Goal: Information Seeking & Learning: Learn about a topic

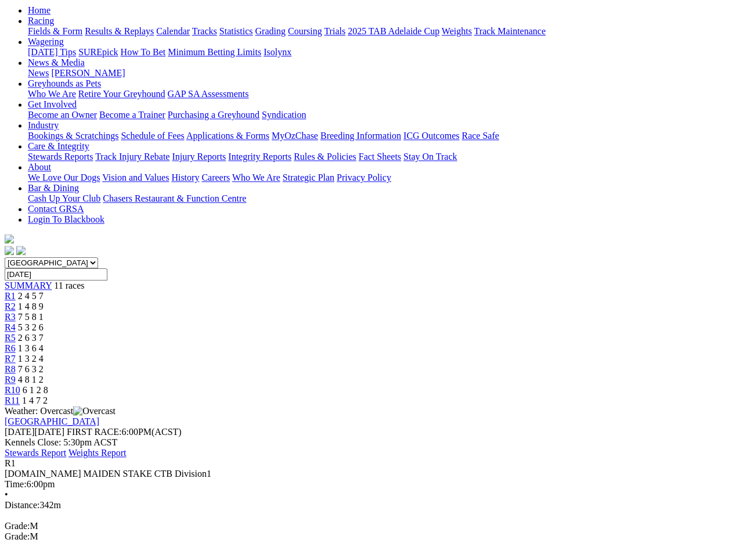
scroll to position [120, 0]
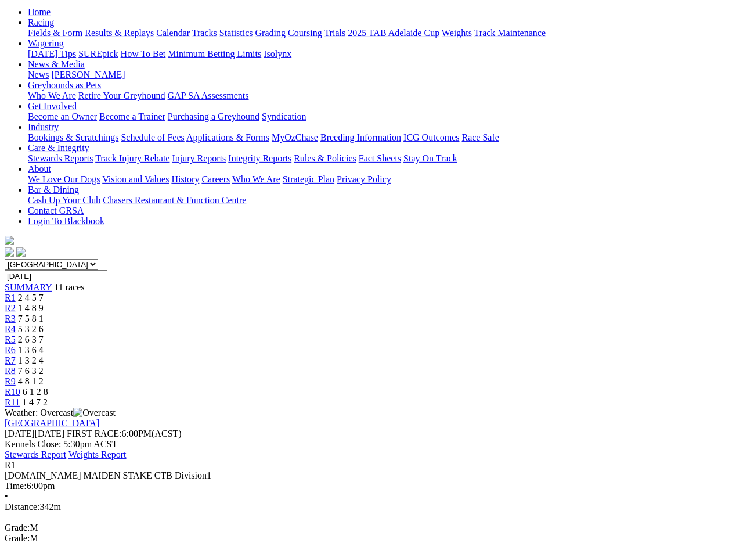
click at [16, 303] on link "R2" at bounding box center [10, 308] width 11 height 10
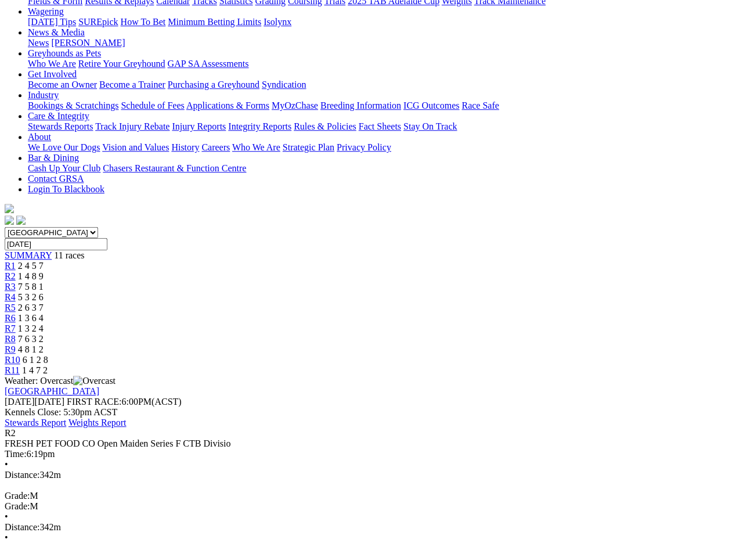
scroll to position [151, 0]
click at [16, 282] on span "R3" at bounding box center [10, 287] width 11 height 10
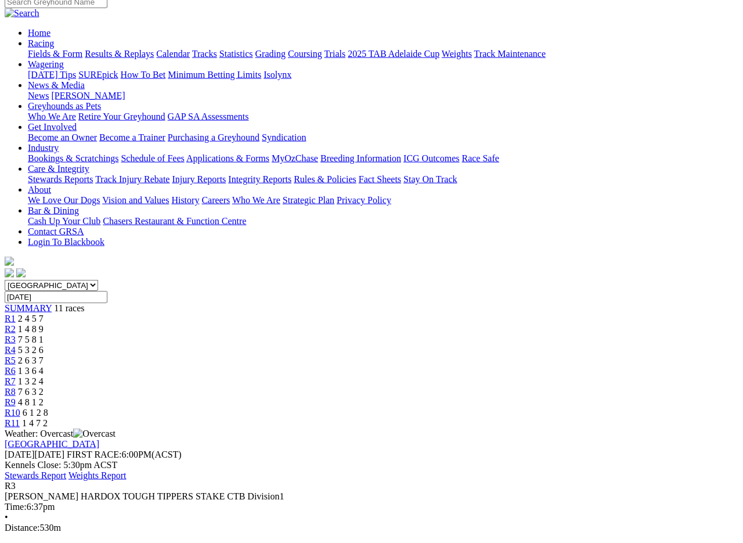
scroll to position [82, 0]
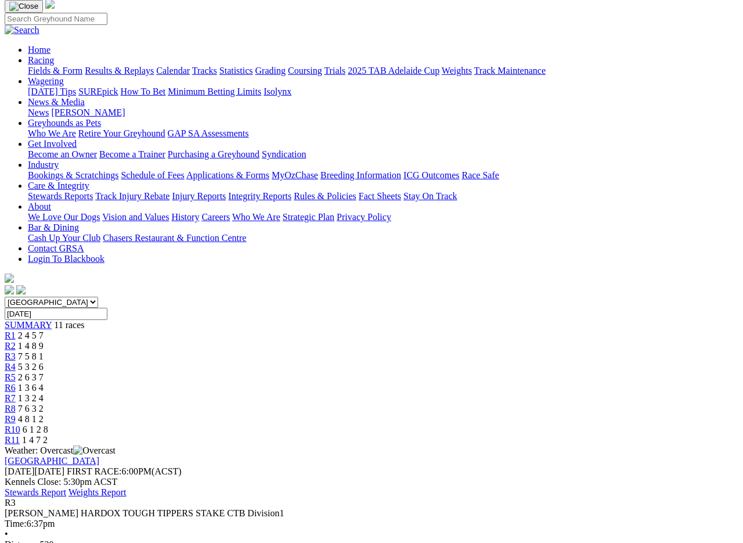
click at [16, 362] on span "R4" at bounding box center [10, 367] width 11 height 10
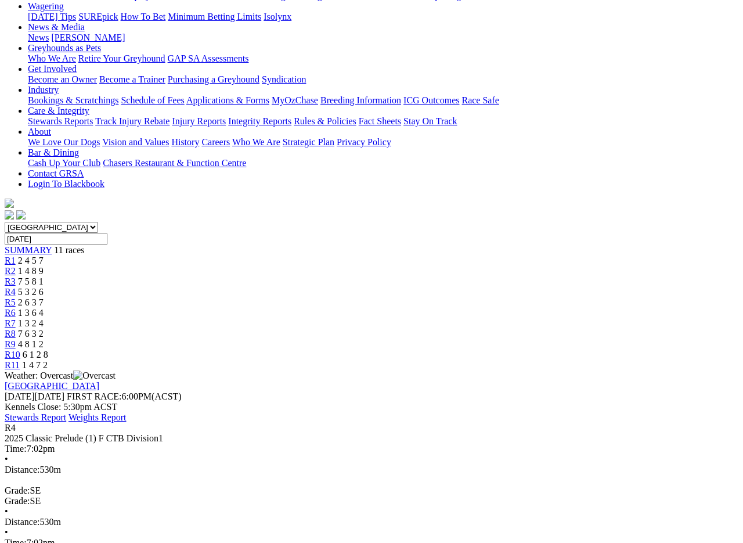
scroll to position [156, 0]
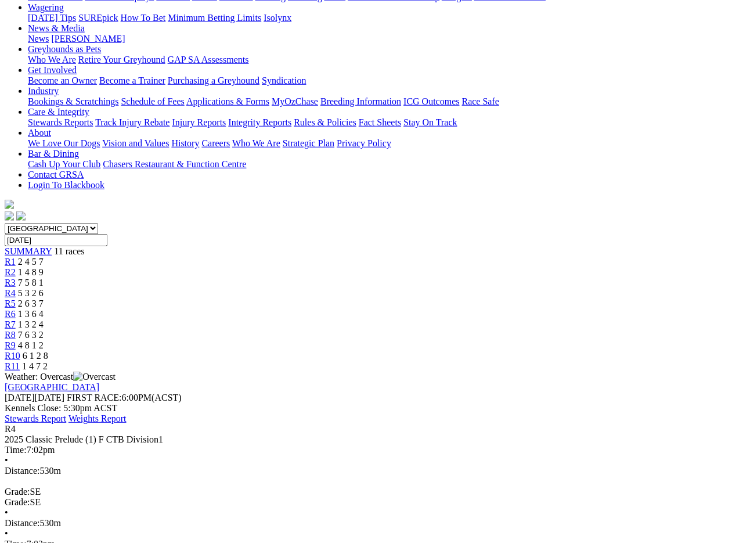
click at [44, 298] on span "2 6 3 7" at bounding box center [31, 303] width 26 height 10
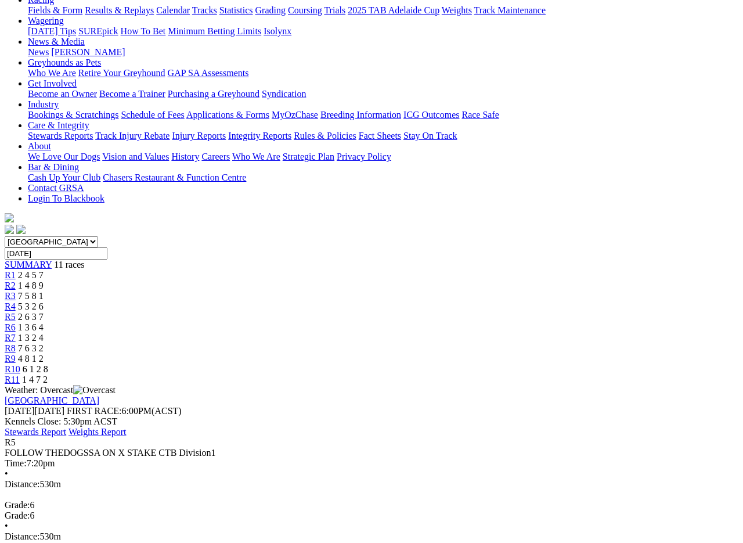
scroll to position [134, 0]
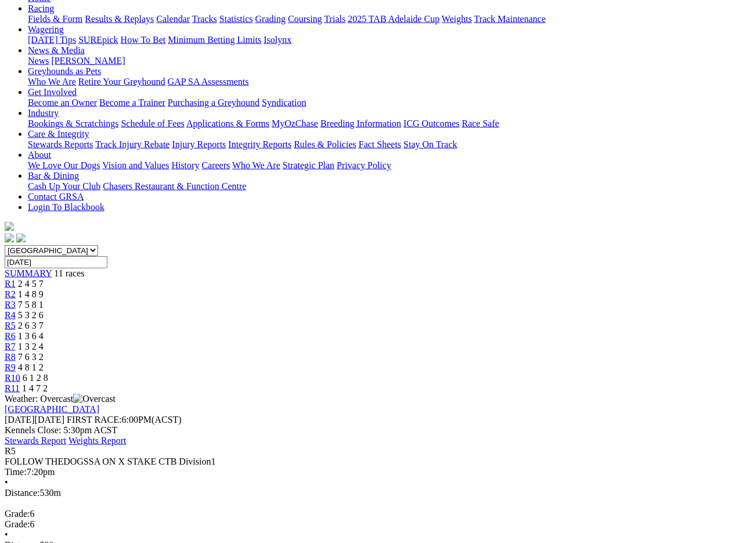
click at [16, 331] on link "R6" at bounding box center [10, 336] width 11 height 10
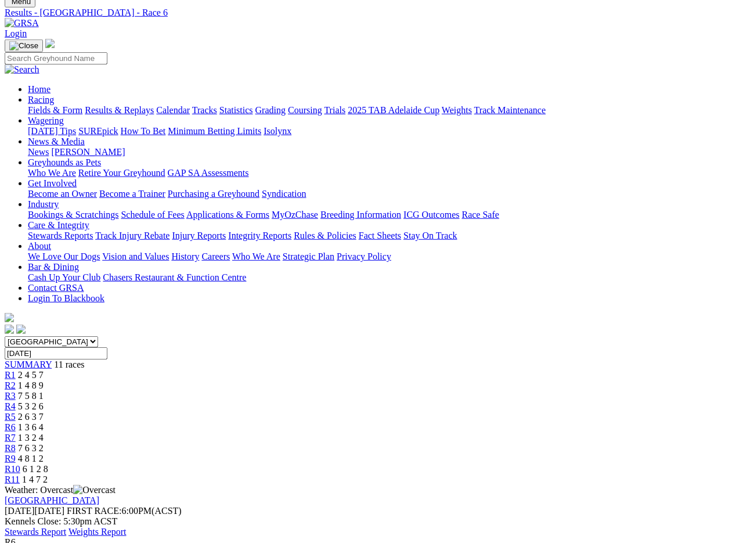
scroll to position [43, 0]
click at [44, 432] on span "1 3 2 4" at bounding box center [31, 437] width 26 height 10
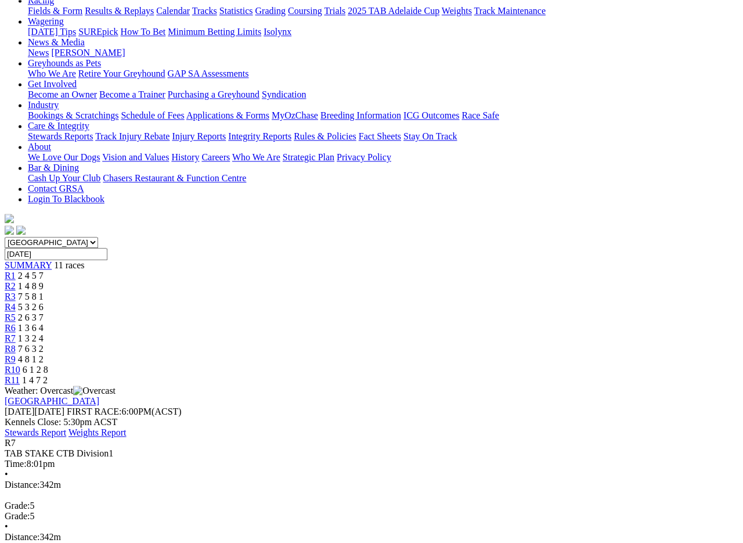
scroll to position [120, 0]
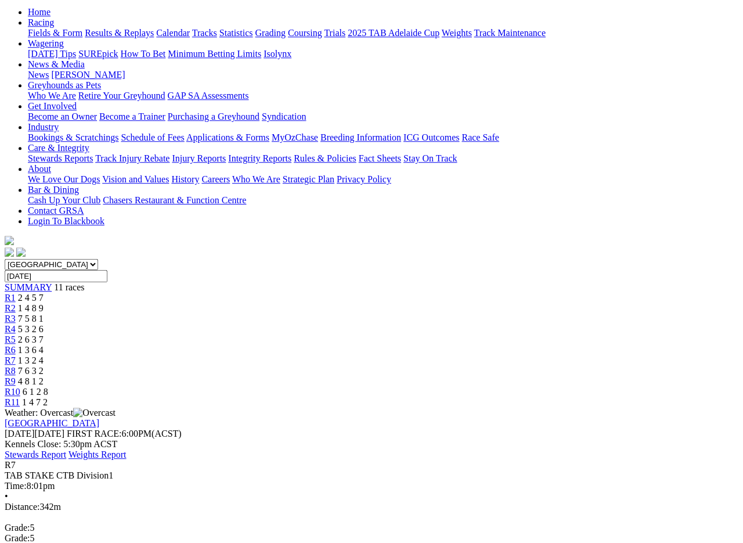
click at [16, 366] on link "R8" at bounding box center [10, 371] width 11 height 10
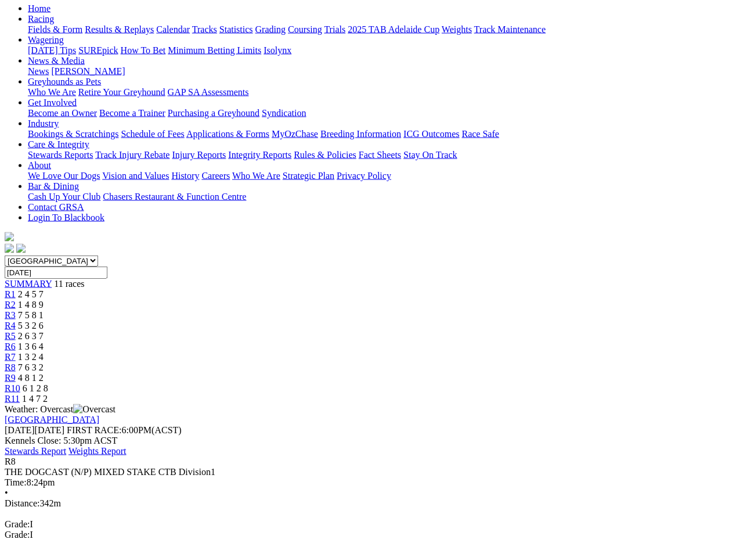
scroll to position [118, 0]
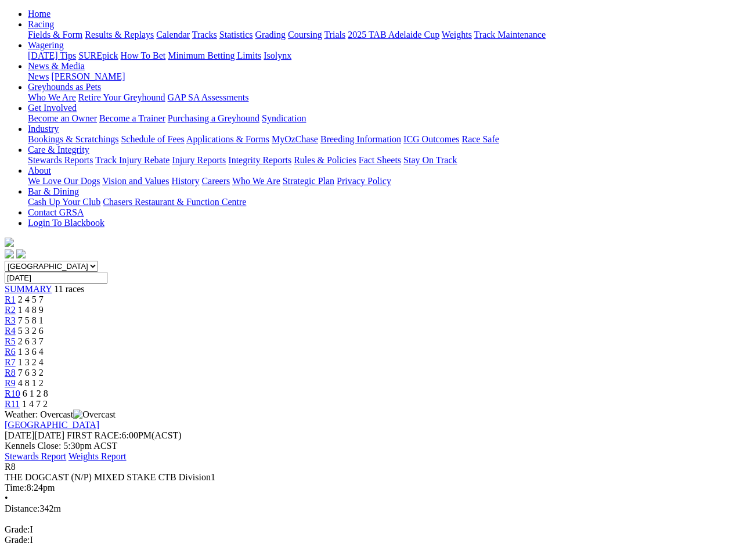
click at [16, 378] on span "R9" at bounding box center [10, 383] width 11 height 10
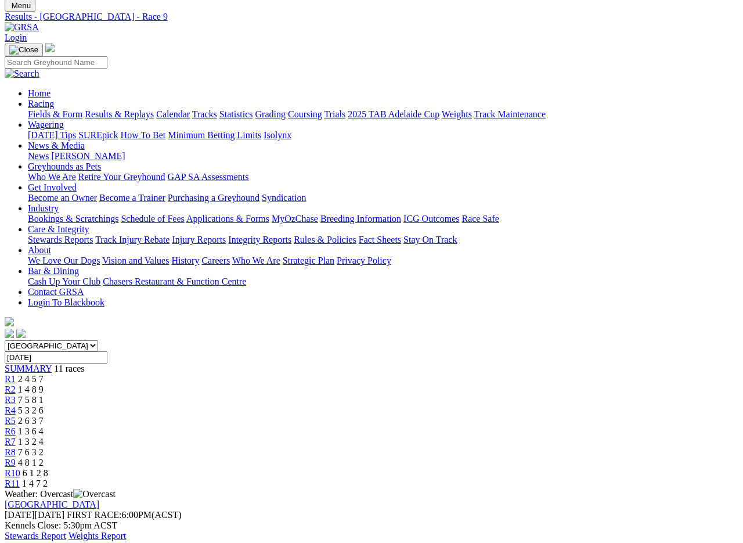
scroll to position [37, 0]
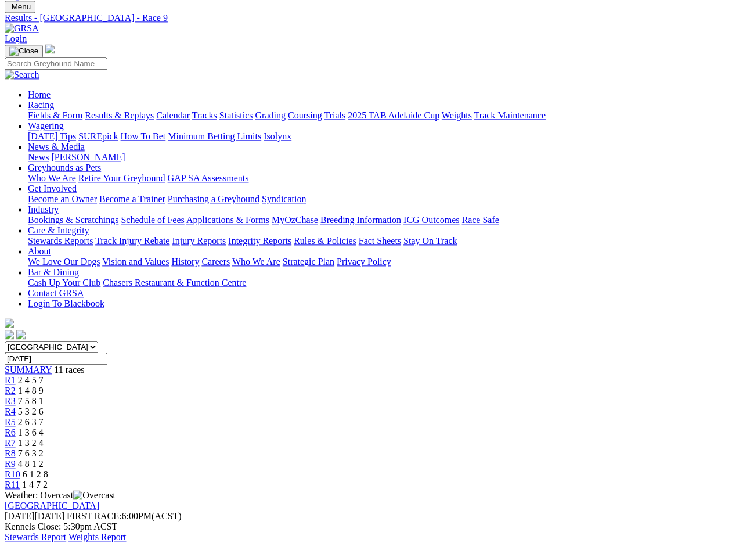
click at [20, 469] on span "R10" at bounding box center [13, 474] width 16 height 10
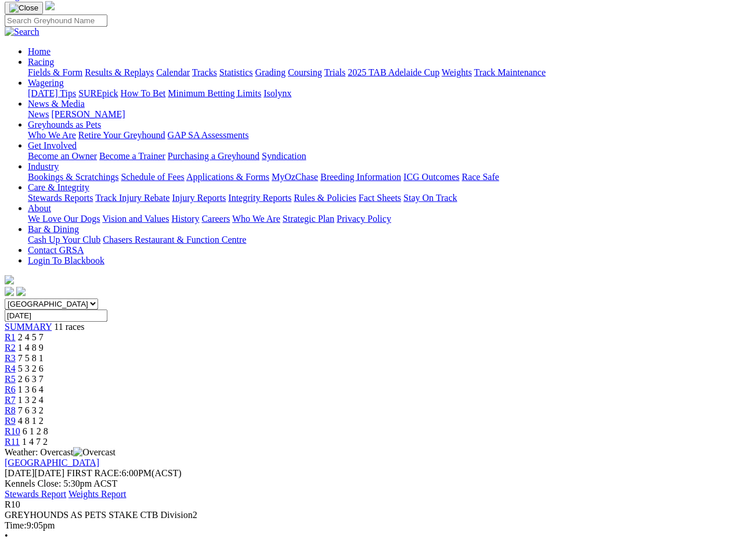
scroll to position [80, 0]
click at [20, 437] on link "R11" at bounding box center [12, 442] width 15 height 10
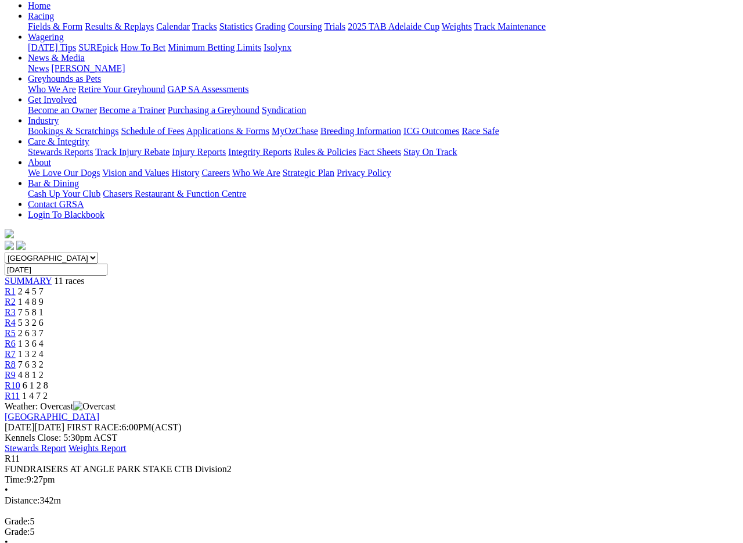
scroll to position [115, 0]
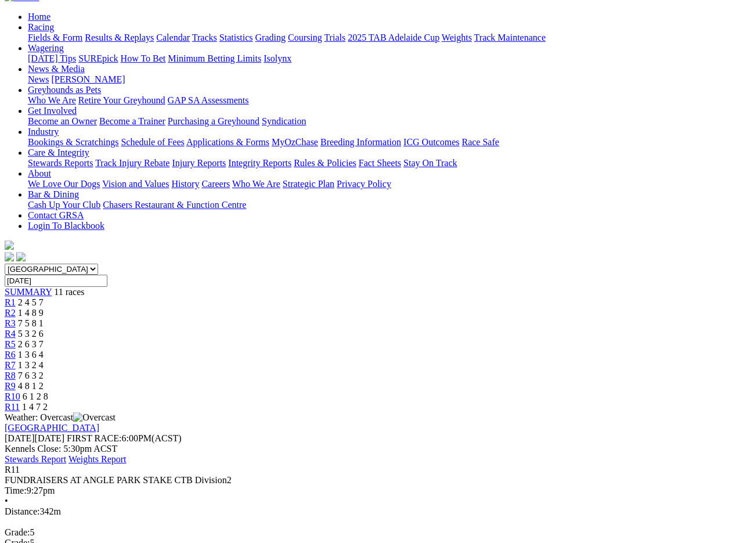
click at [66, 454] on link "Stewards Report" at bounding box center [36, 459] width 62 height 10
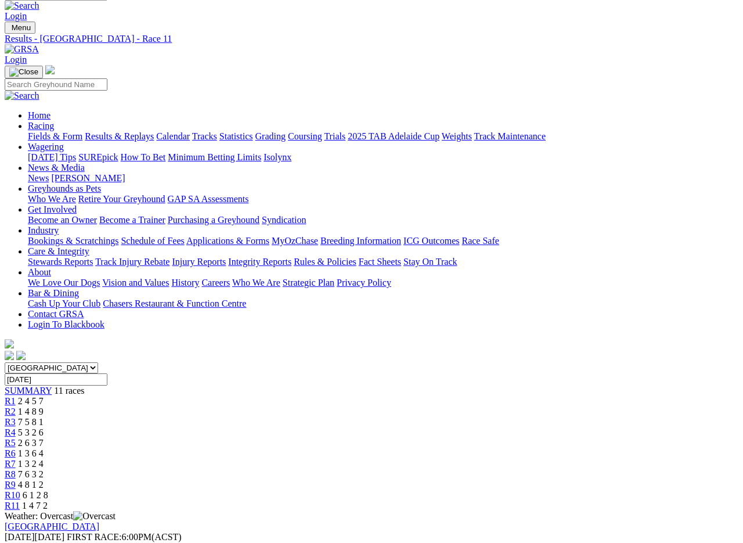
scroll to position [0, 0]
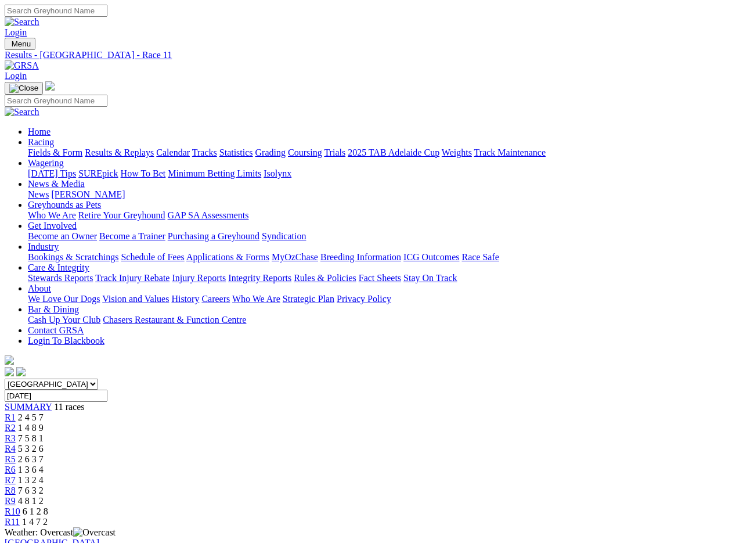
click at [35, 147] on link "Fields & Form" at bounding box center [55, 152] width 55 height 10
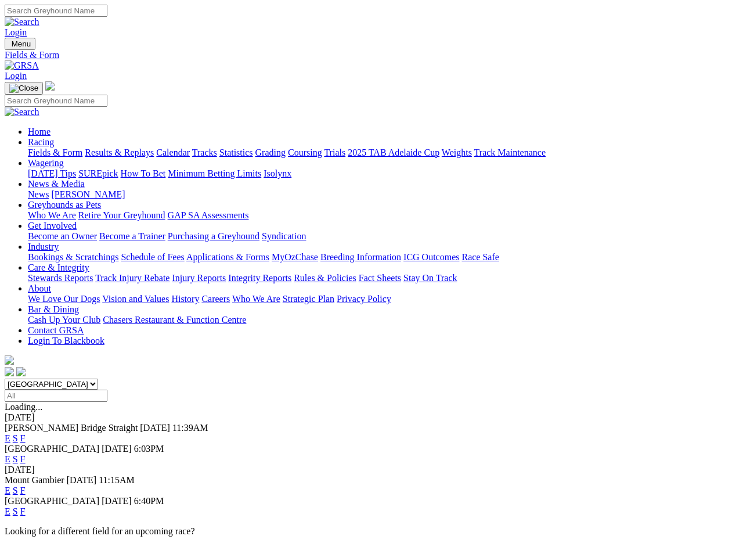
scroll to position [3, 0]
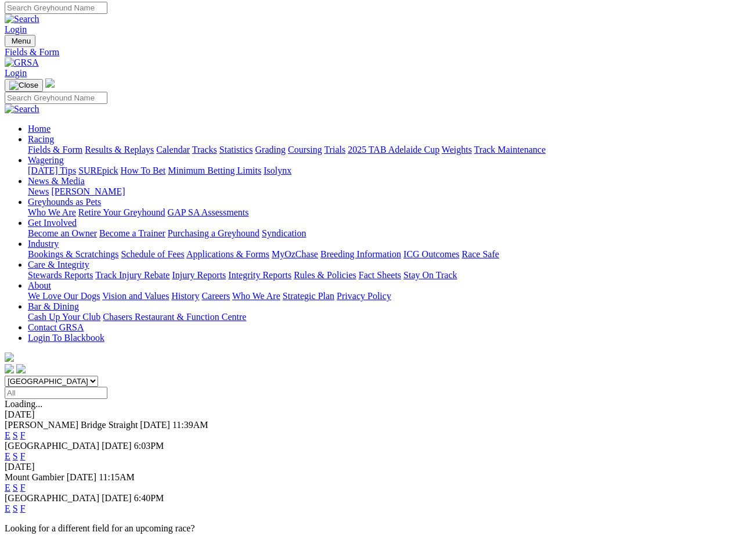
click at [98, 376] on select "[GEOGRAPHIC_DATA] [GEOGRAPHIC_DATA] [GEOGRAPHIC_DATA] [GEOGRAPHIC_DATA] [GEOGRA…" at bounding box center [51, 381] width 93 height 11
select select "QLD"
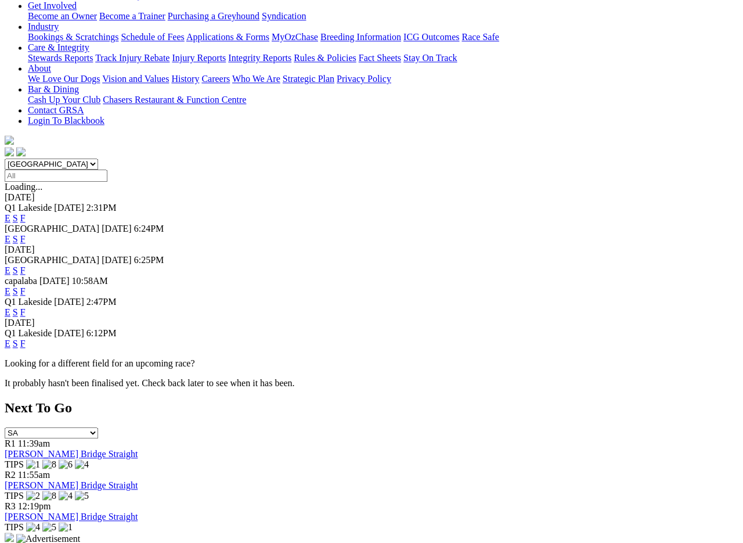
scroll to position [220, 0]
click at [26, 338] on link "F" at bounding box center [22, 343] width 5 height 10
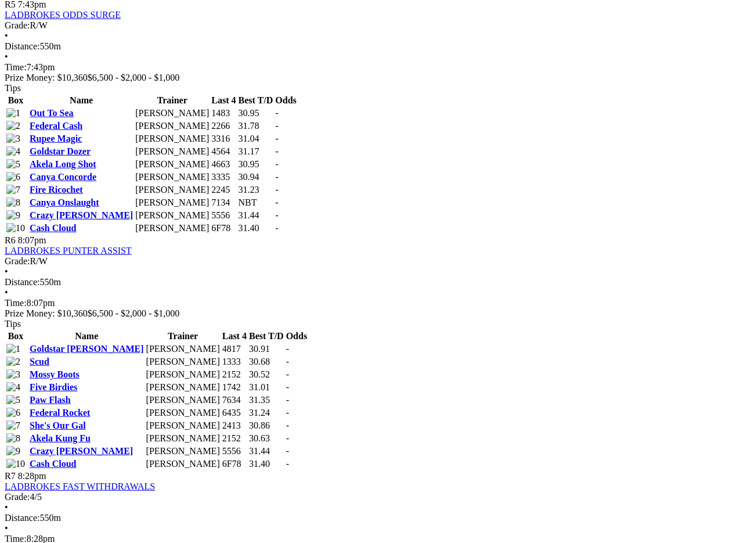
scroll to position [1466, 0]
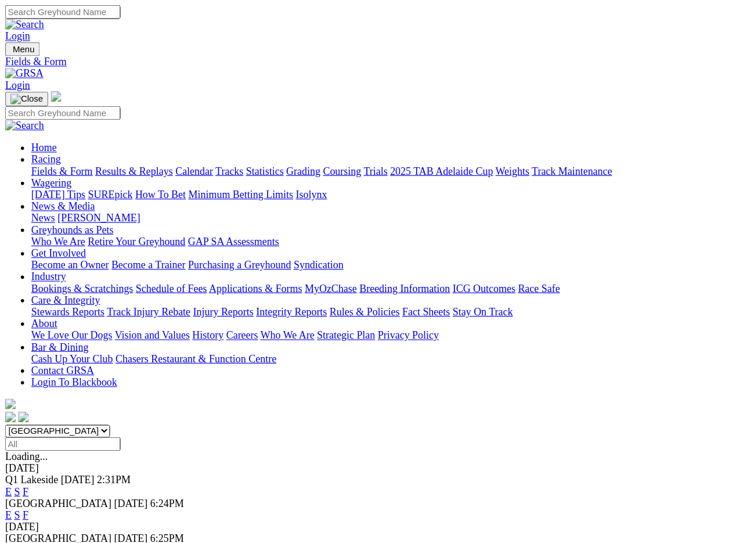
scroll to position [2, 0]
